Goal: Transaction & Acquisition: Purchase product/service

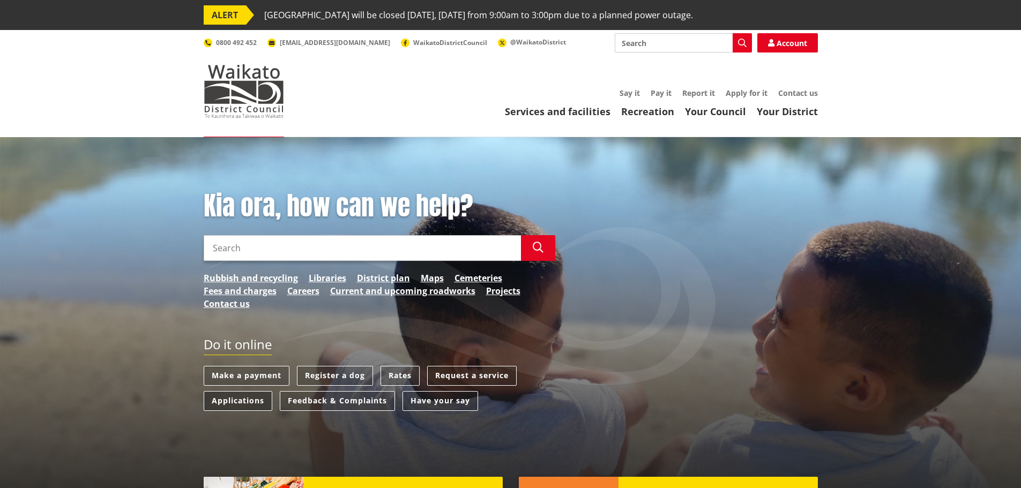
click at [234, 399] on link "Applications" at bounding box center [238, 401] width 69 height 20
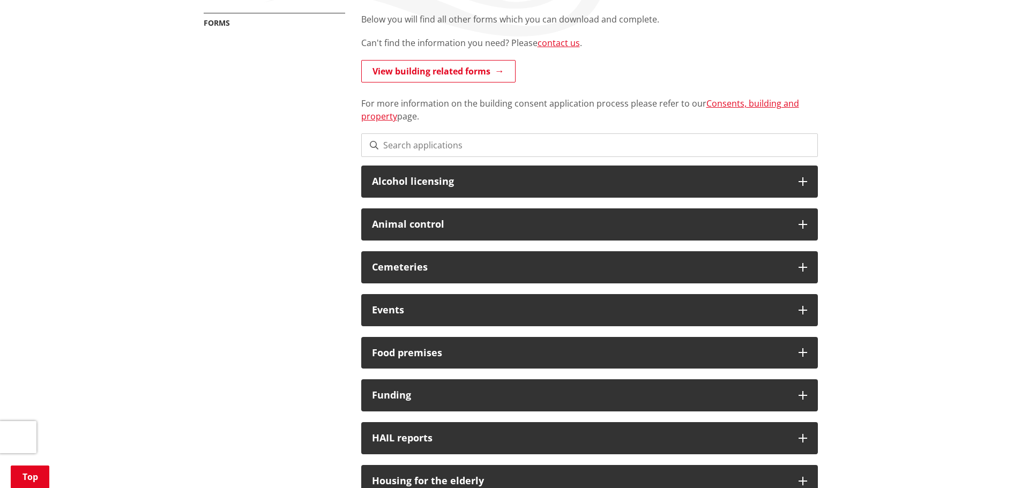
scroll to position [268, 0]
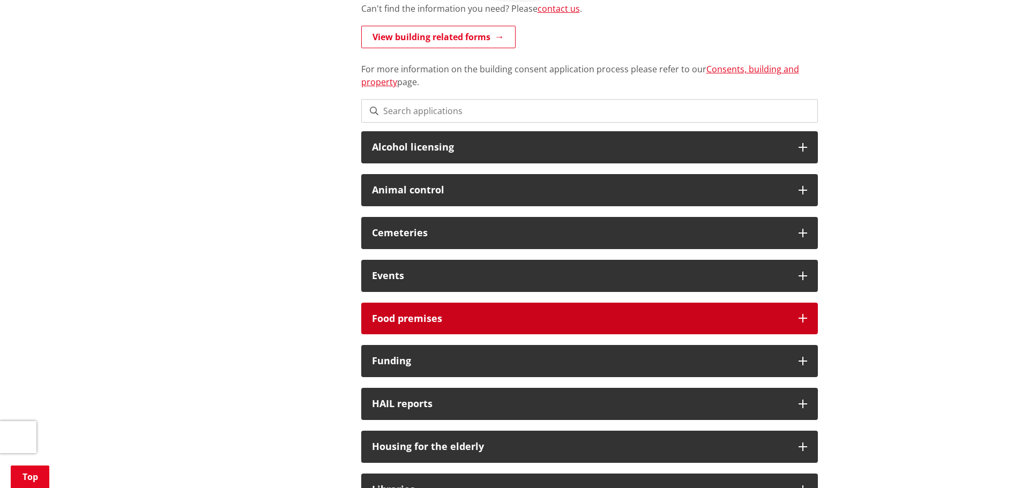
click at [805, 314] on icon at bounding box center [802, 318] width 9 height 9
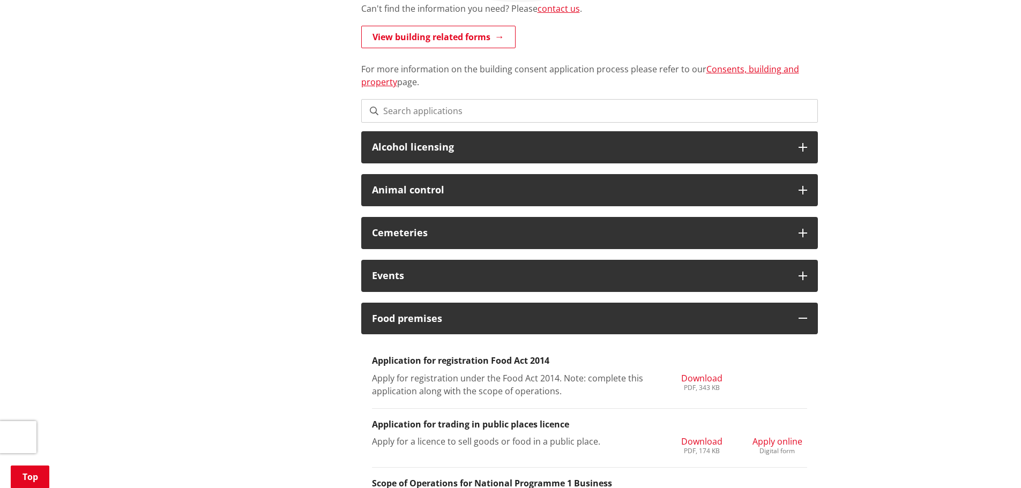
click at [706, 442] on span "Download" at bounding box center [701, 442] width 41 height 12
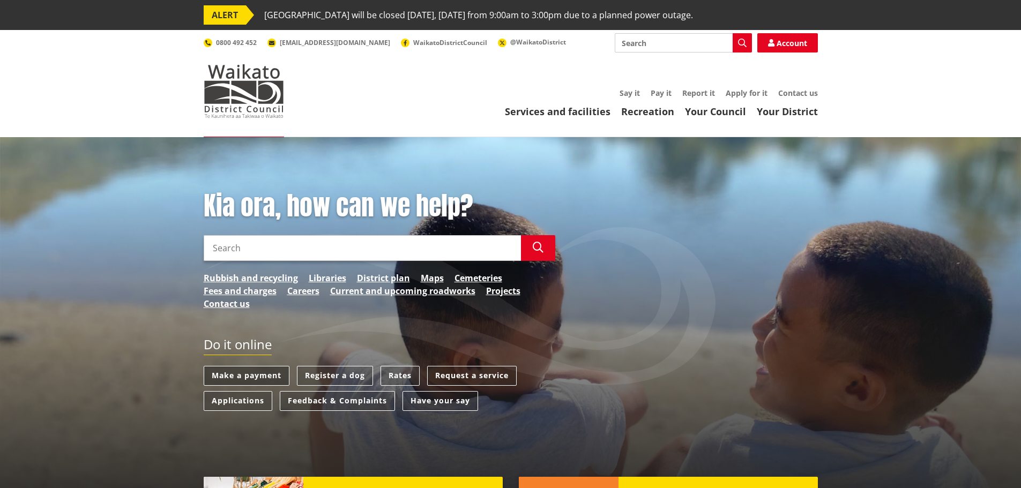
click at [254, 377] on link "Make a payment" at bounding box center [247, 376] width 86 height 20
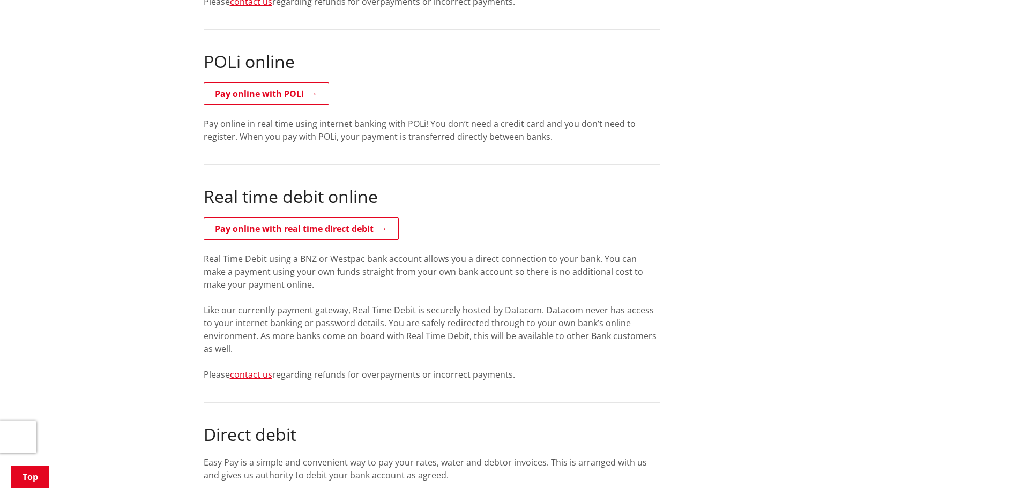
scroll to position [804, 0]
click at [288, 236] on link "Pay online with real time direct debit" at bounding box center [301, 230] width 195 height 22
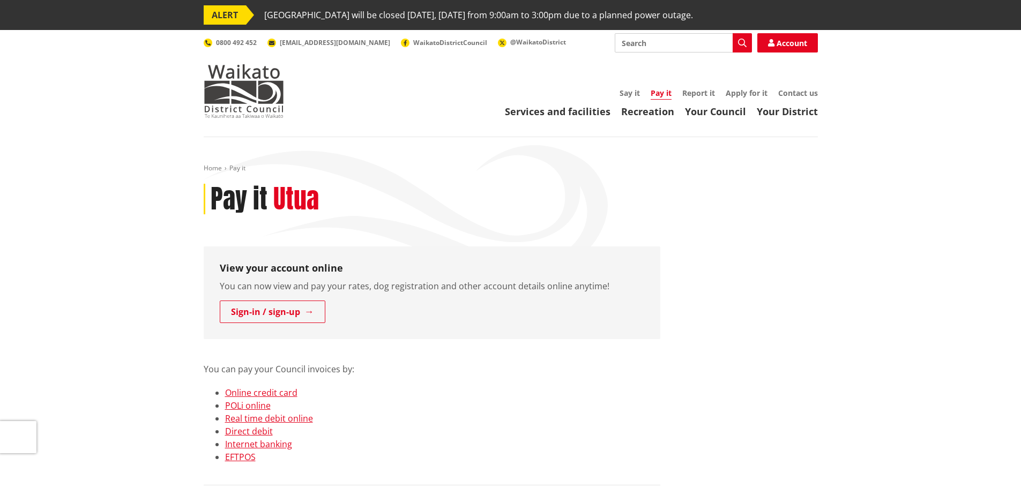
scroll to position [802, 0]
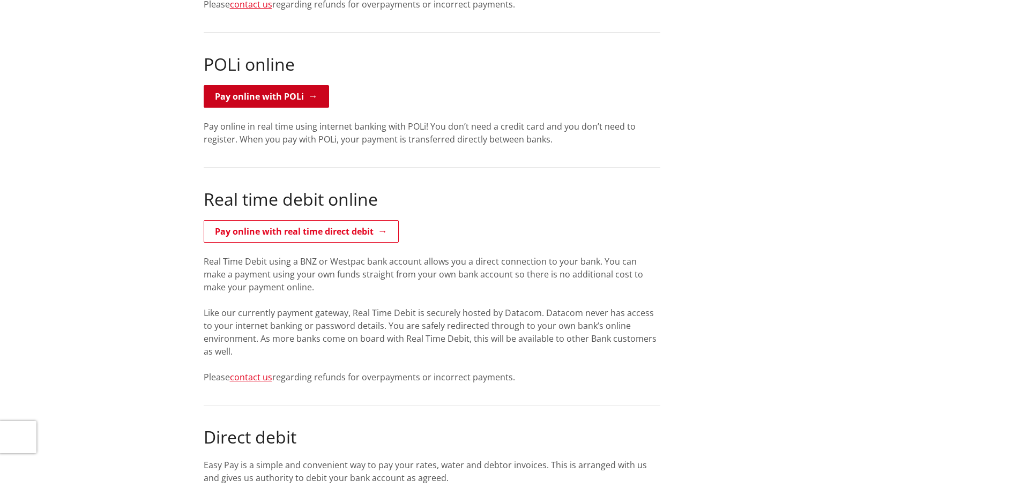
click at [257, 99] on link "Pay online with POLi" at bounding box center [266, 96] width 125 height 22
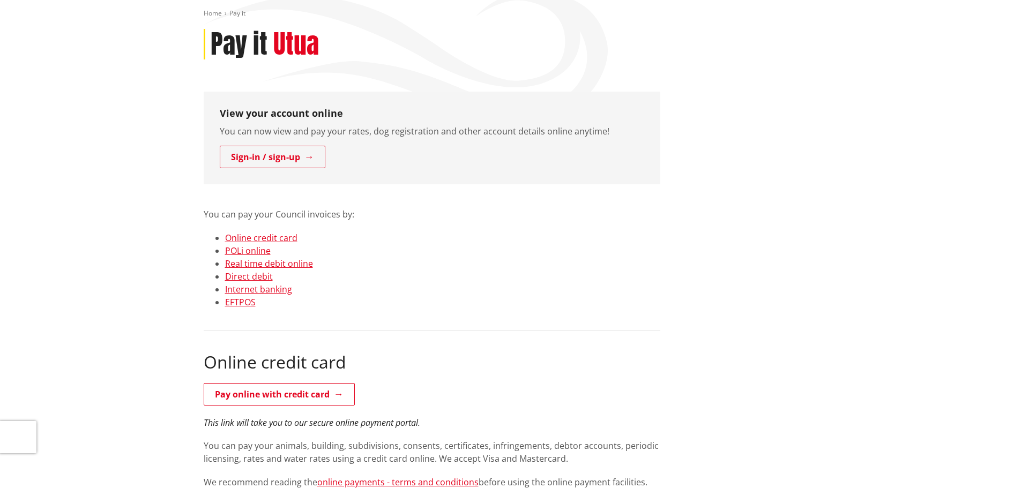
scroll to position [54, 0]
